Goal: Find specific page/section: Find specific page/section

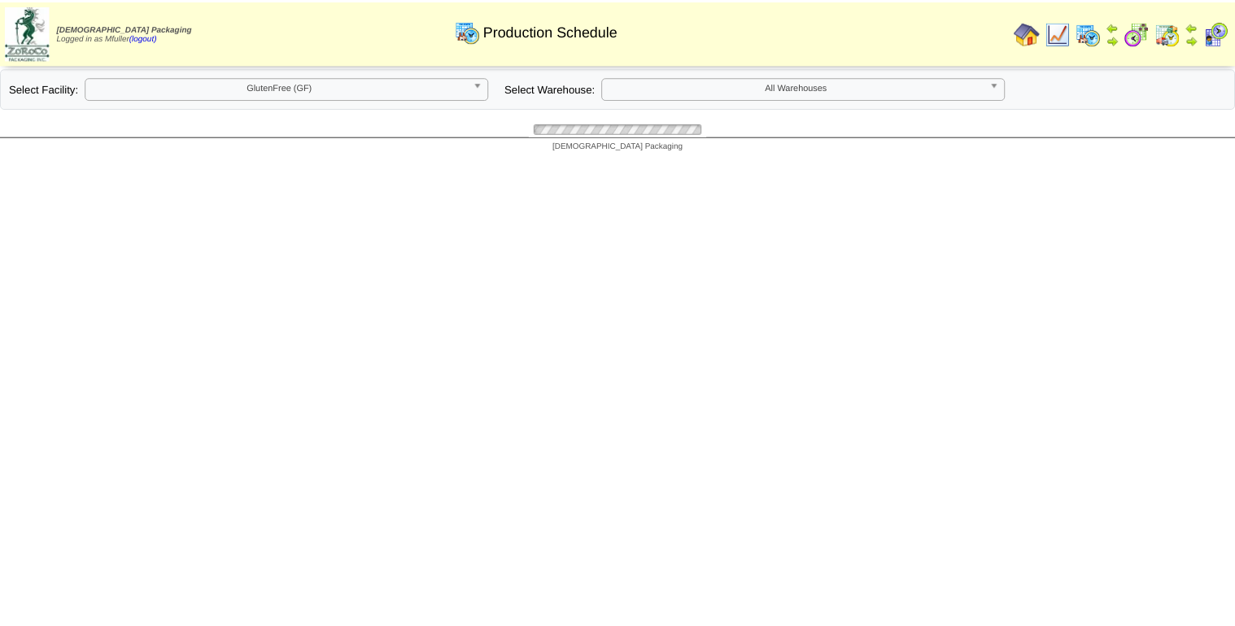
scroll to position [521, 0]
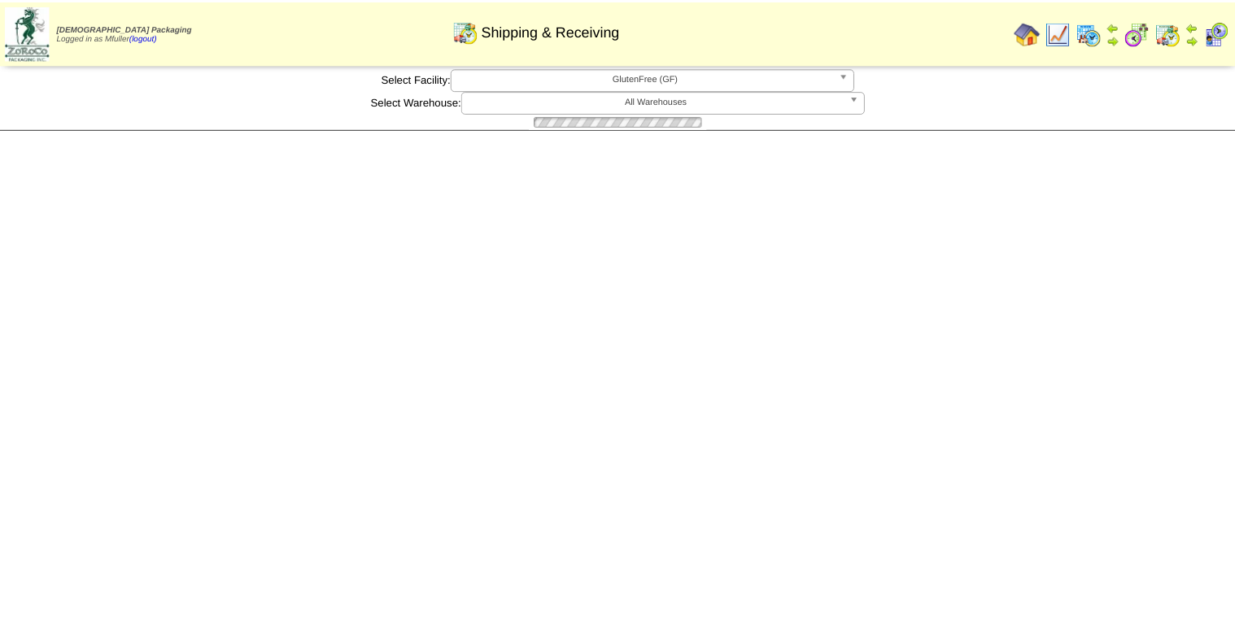
scroll to position [65, 0]
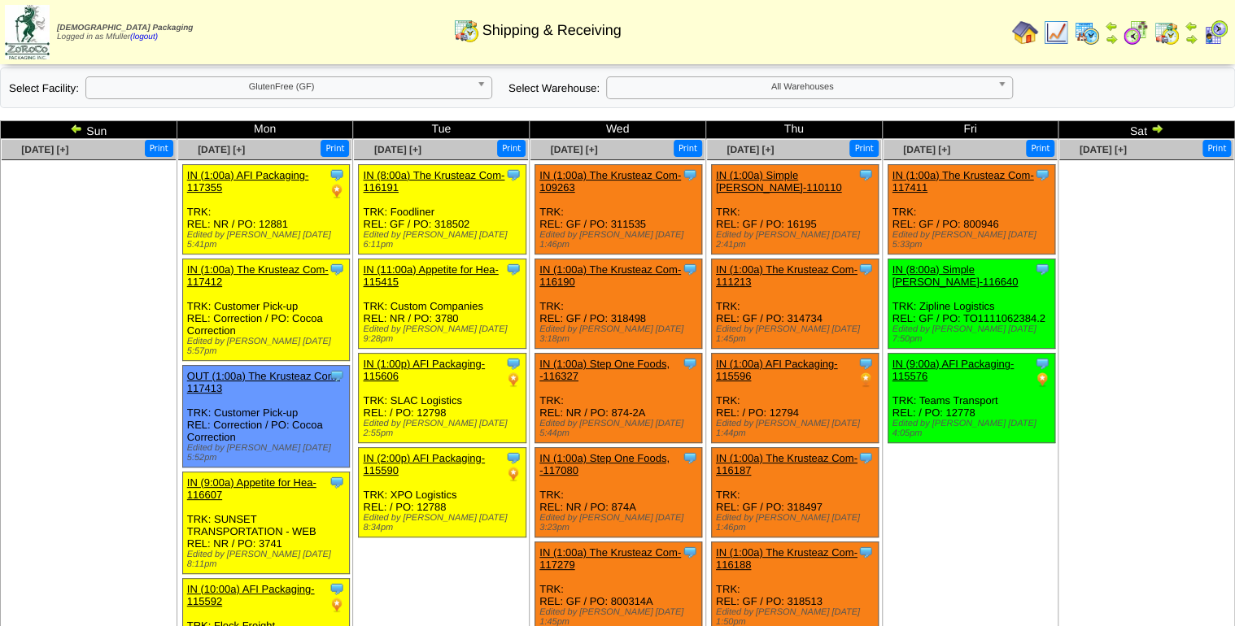
click at [485, 87] on b at bounding box center [484, 87] width 15 height 21
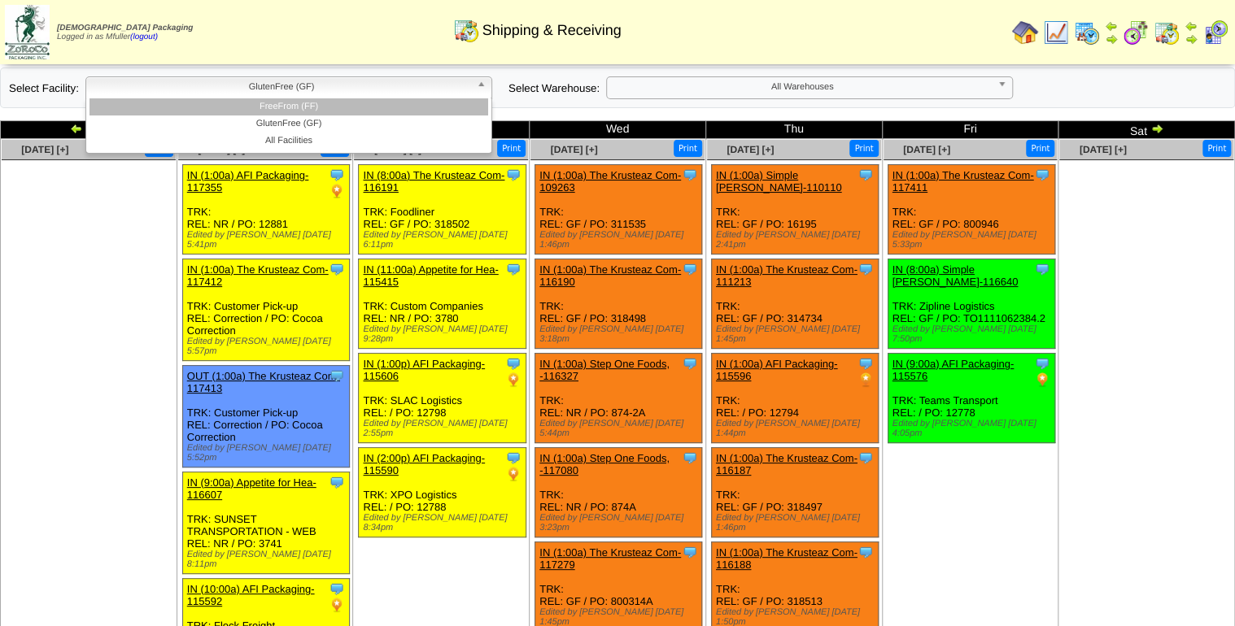
click at [473, 104] on li "FreeFrom (FF)" at bounding box center [288, 106] width 399 height 17
